Goal: Information Seeking & Learning: Learn about a topic

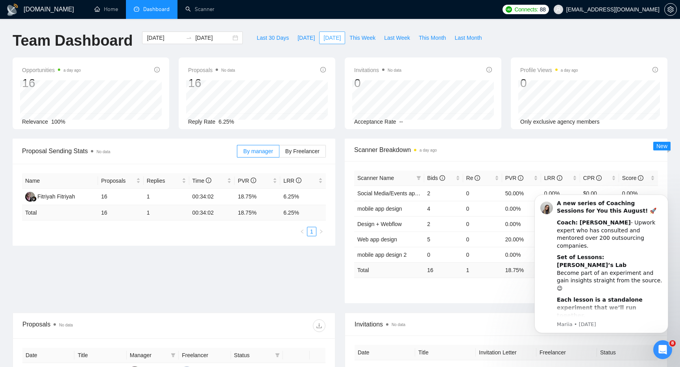
click at [328, 36] on span "[DATE]" at bounding box center [331, 37] width 17 height 9
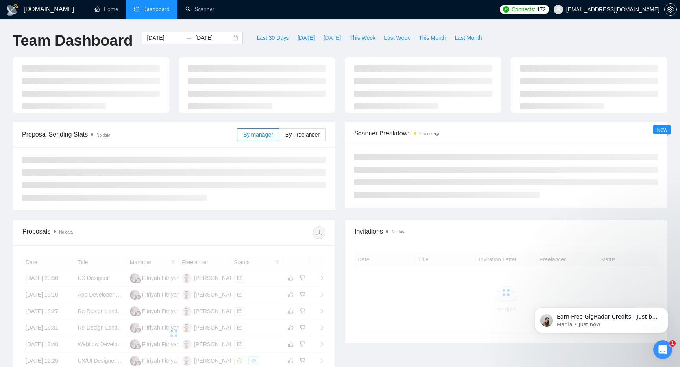
click at [327, 34] on span "[DATE]" at bounding box center [331, 37] width 17 height 9
type input "[DATE]"
type input "2025-08-13"
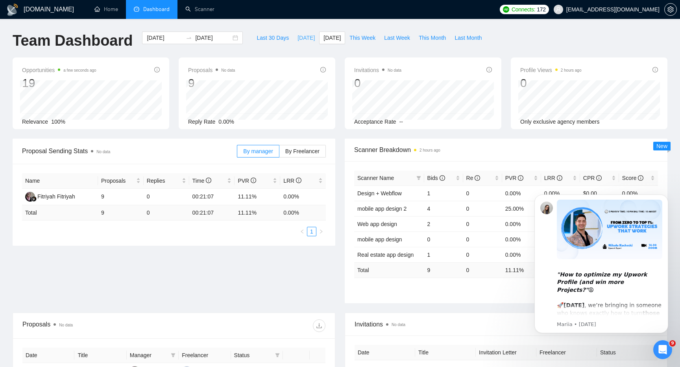
click at [297, 35] on span "[DATE]" at bounding box center [305, 37] width 17 height 9
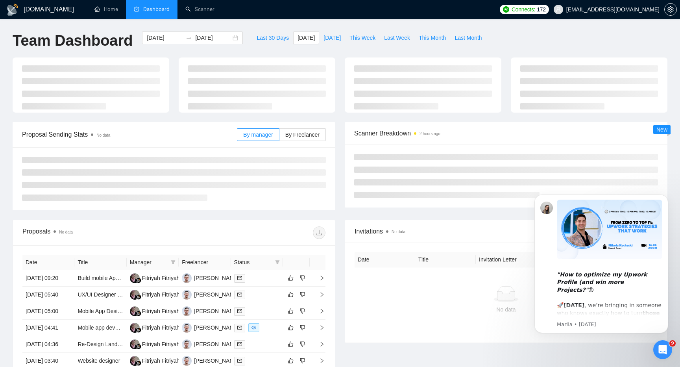
type input "2025-08-14"
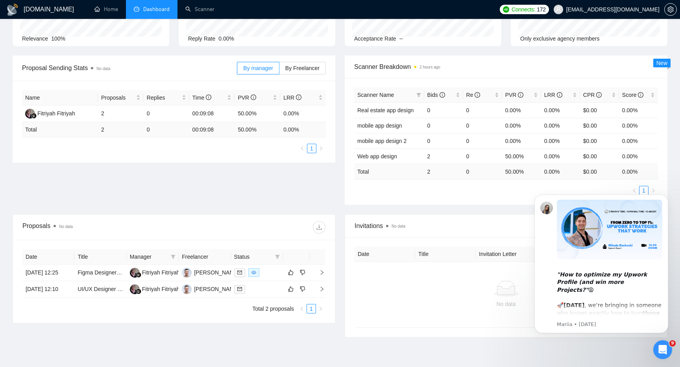
scroll to position [124, 0]
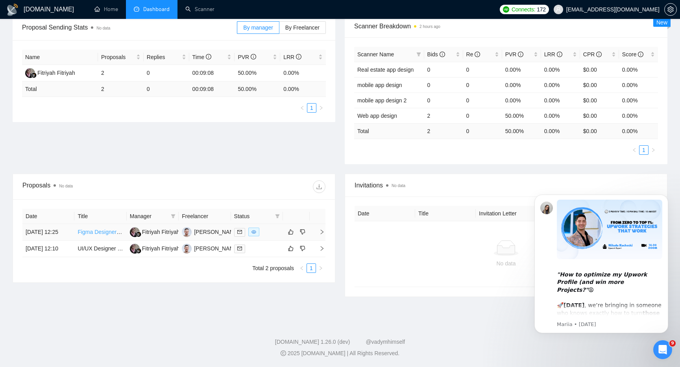
click at [100, 233] on link "Figma Designer Needed – Recreate 7 Web App Screens + 8 Popup Screens from Canva…" at bounding box center [197, 232] width 240 height 6
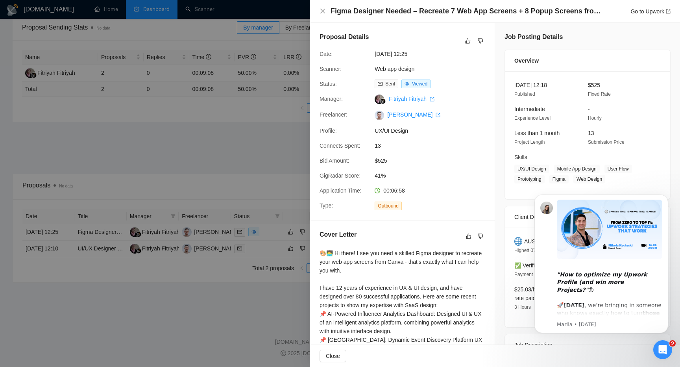
click at [241, 254] on div at bounding box center [340, 183] width 680 height 367
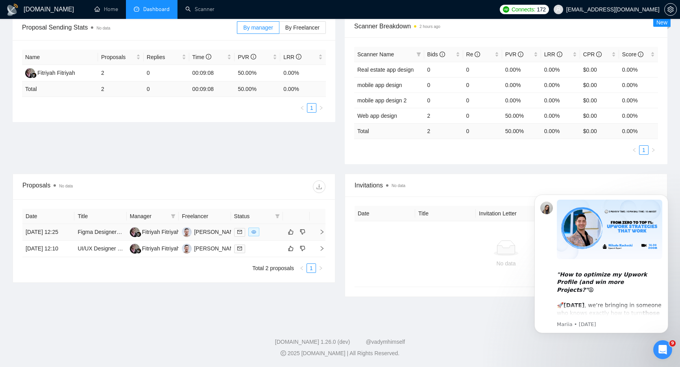
click at [239, 234] on icon "mail" at bounding box center [239, 231] width 5 height 5
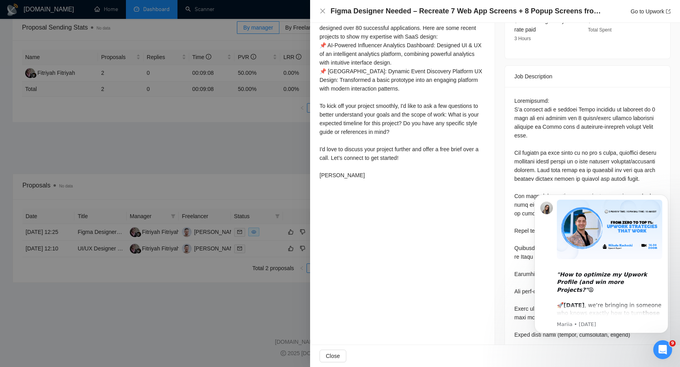
scroll to position [271, 0]
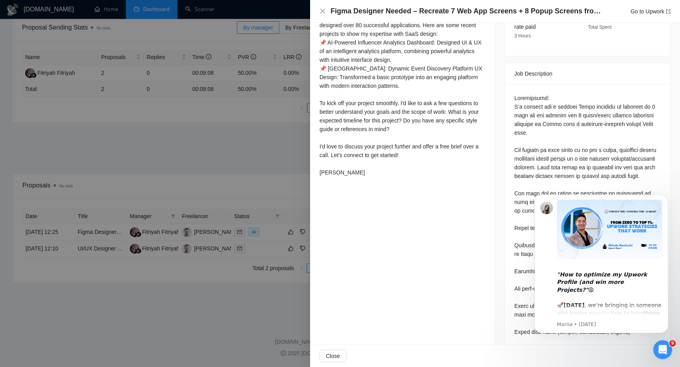
click at [391, 168] on div "🎨👨‍💻 Hi there! I see you need a skilled Figma designer to recreate your web app…" at bounding box center [402, 77] width 166 height 199
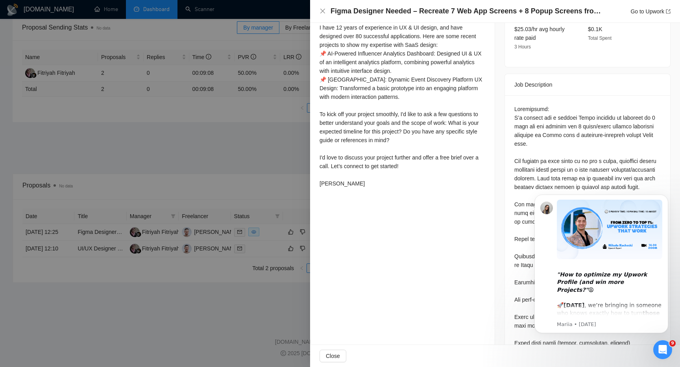
scroll to position [247, 0]
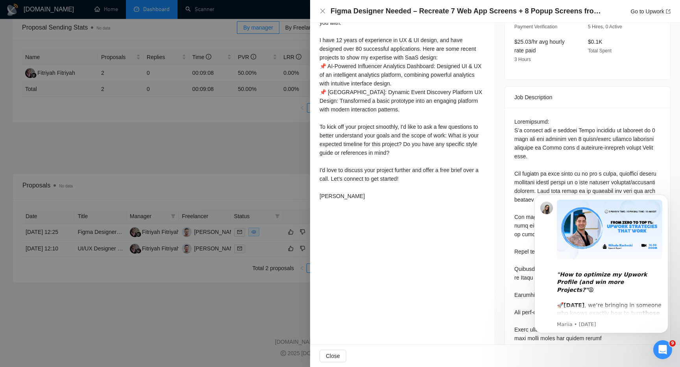
click at [239, 189] on div at bounding box center [340, 183] width 680 height 367
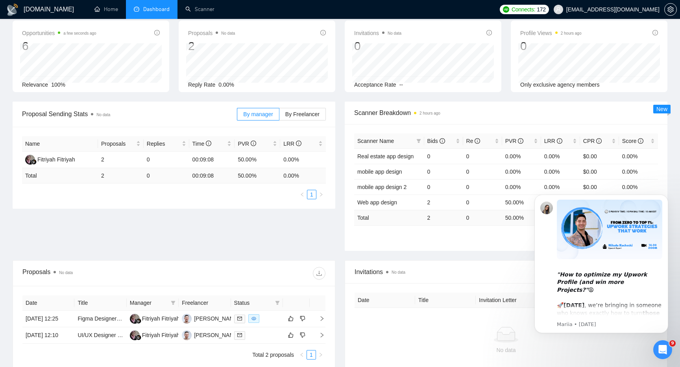
scroll to position [0, 0]
